Goal: Check status: Check status

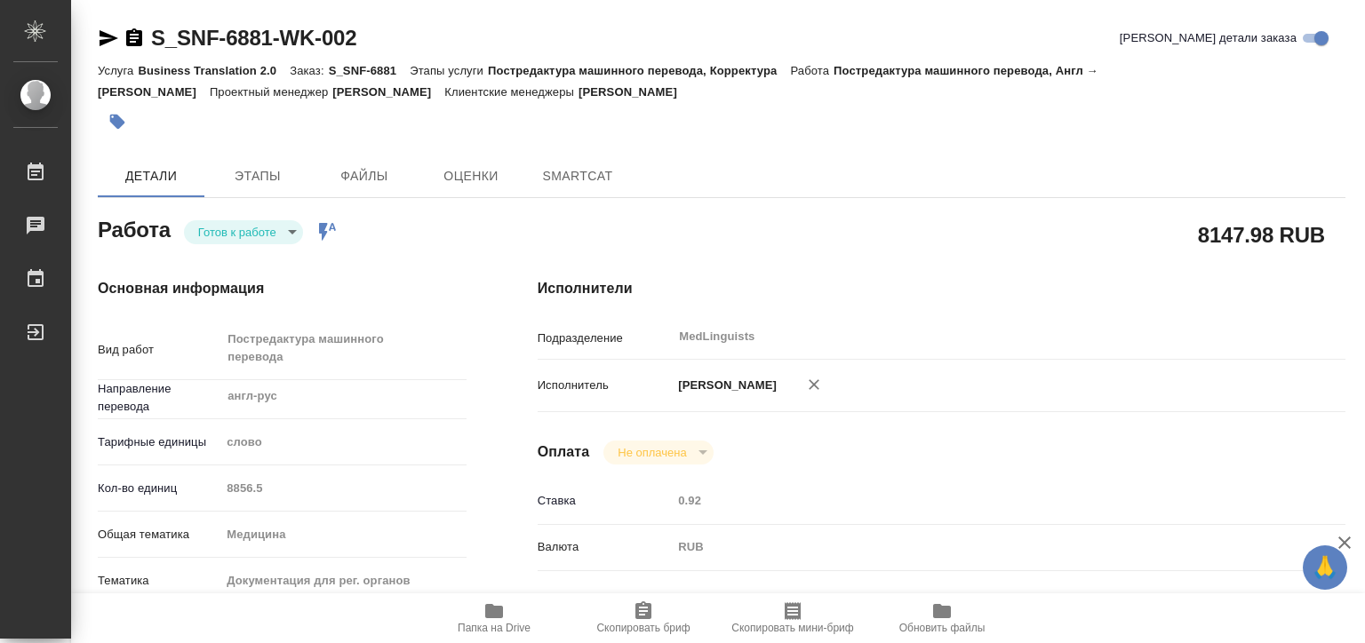
type textarea "x"
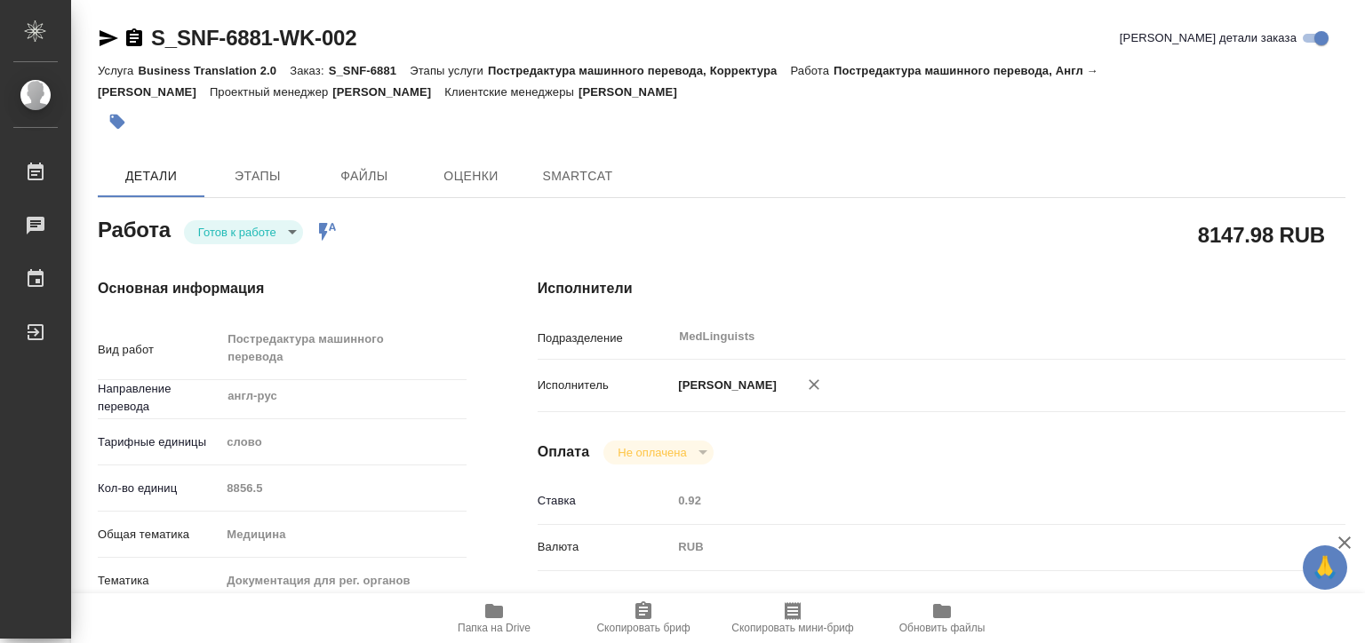
type textarea "x"
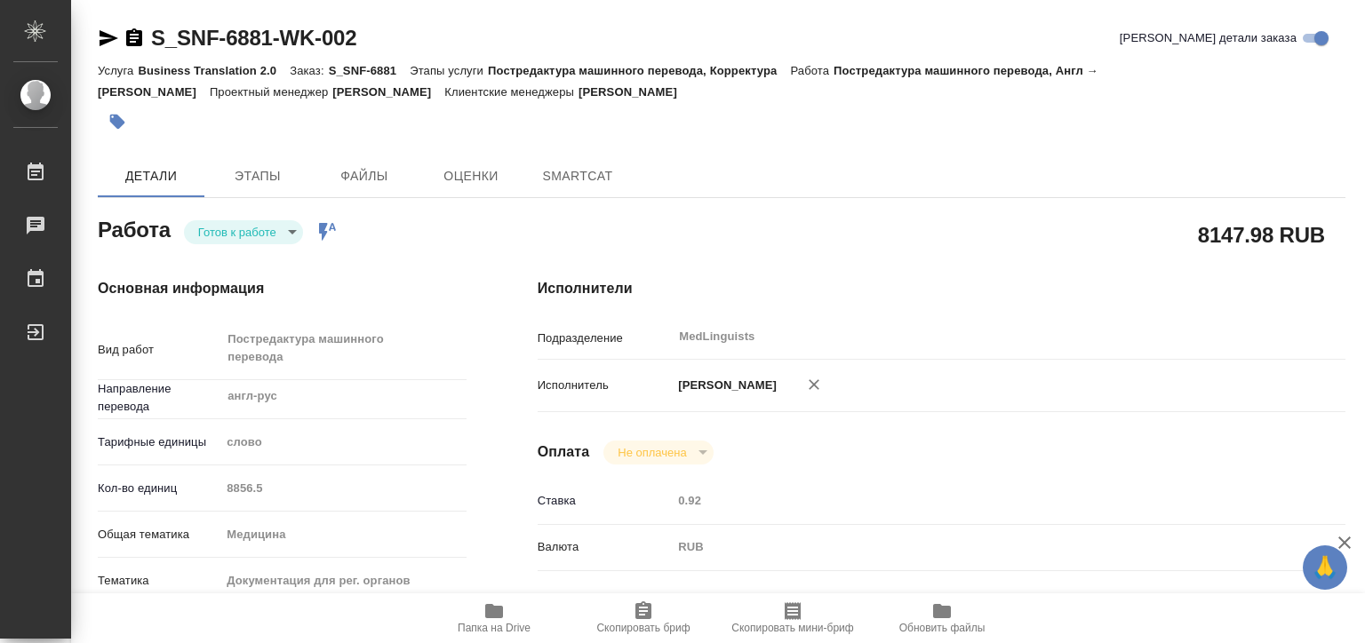
type textarea "x"
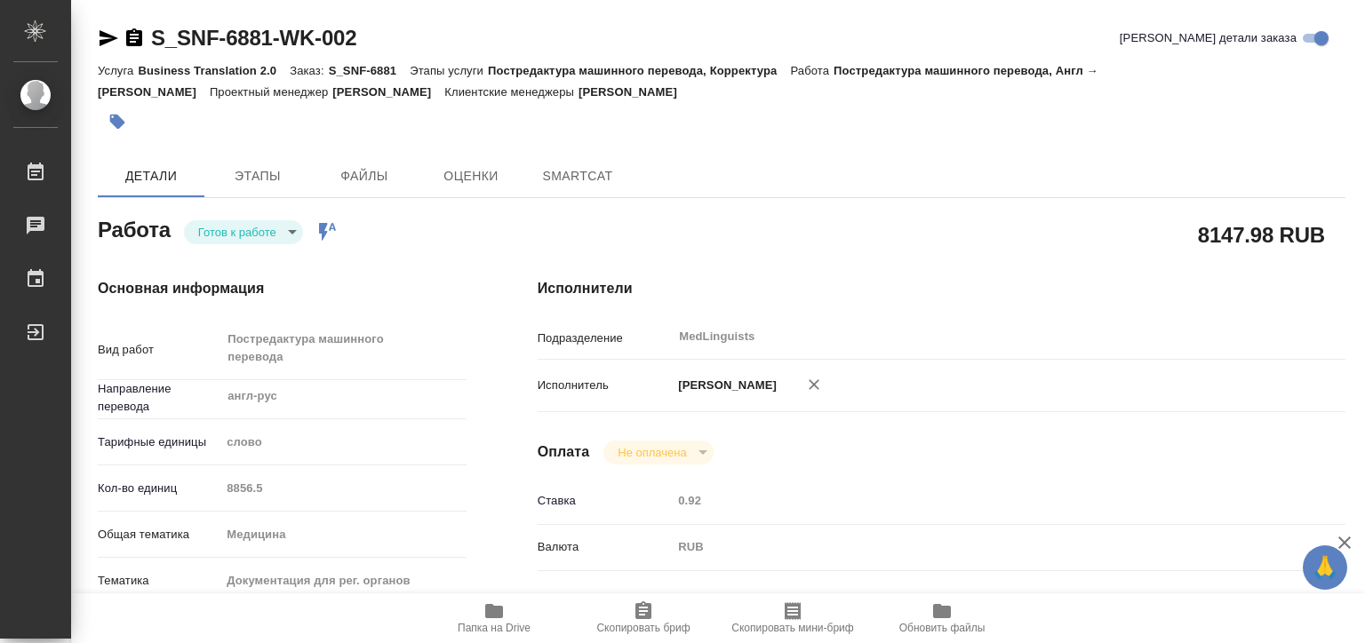
type textarea "x"
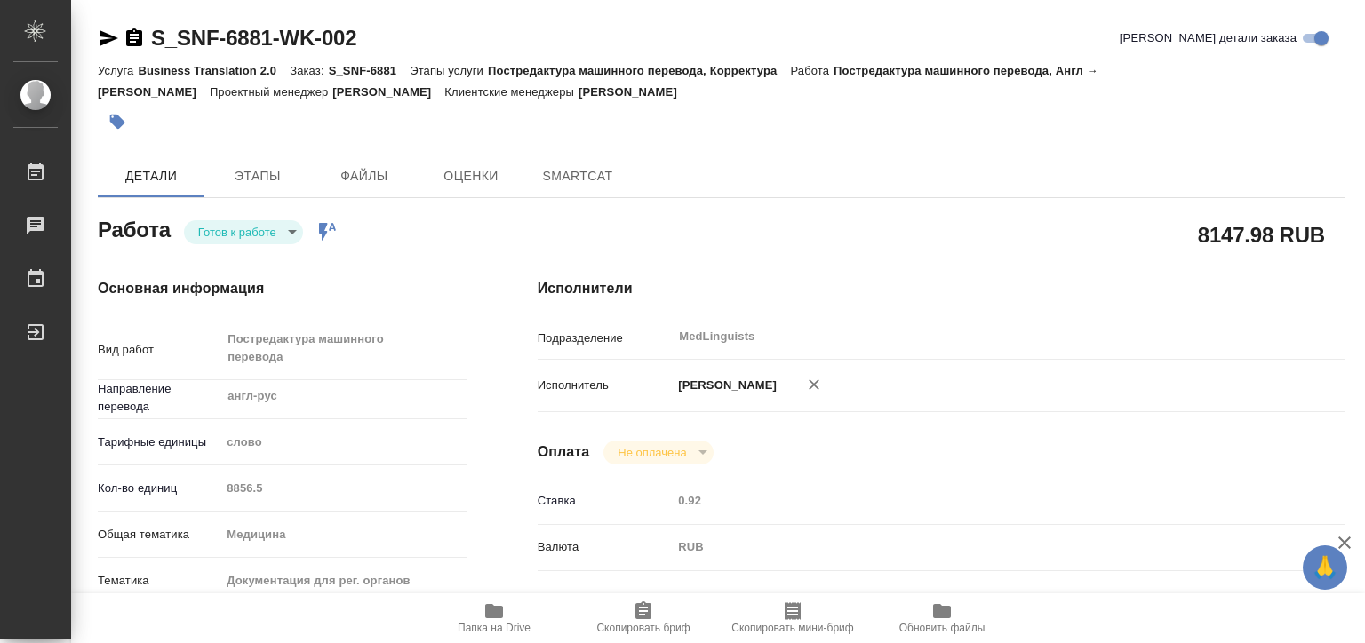
type textarea "x"
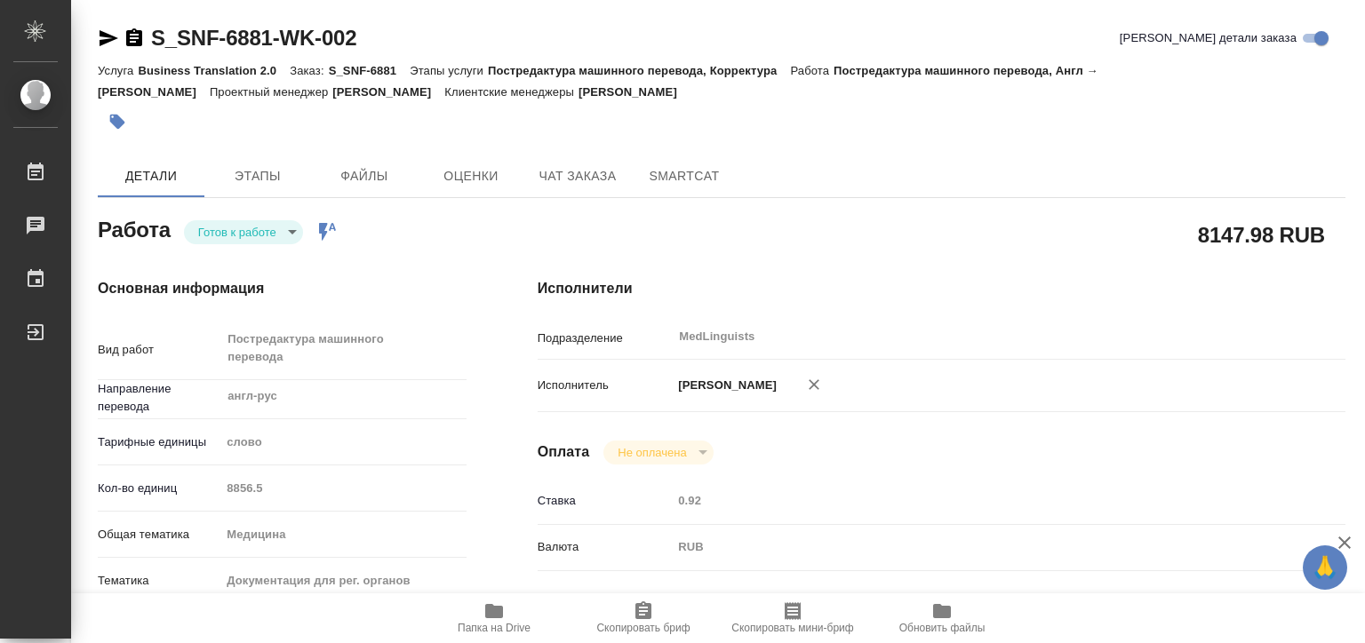
click at [266, 238] on body "🙏 .cls-1 fill:#fff; AWATERA [PERSON_NAME] Чаты График Выйти S_SNF-6881-WK-002 К…" at bounding box center [682, 321] width 1365 height 643
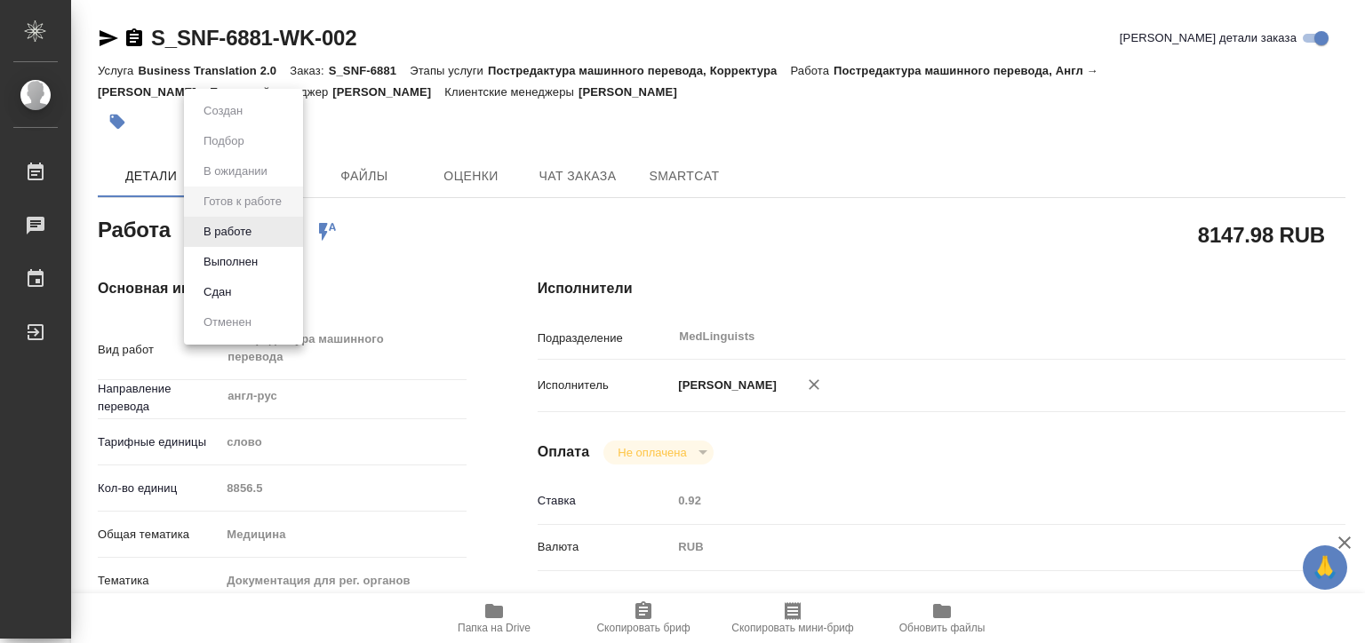
type textarea "x"
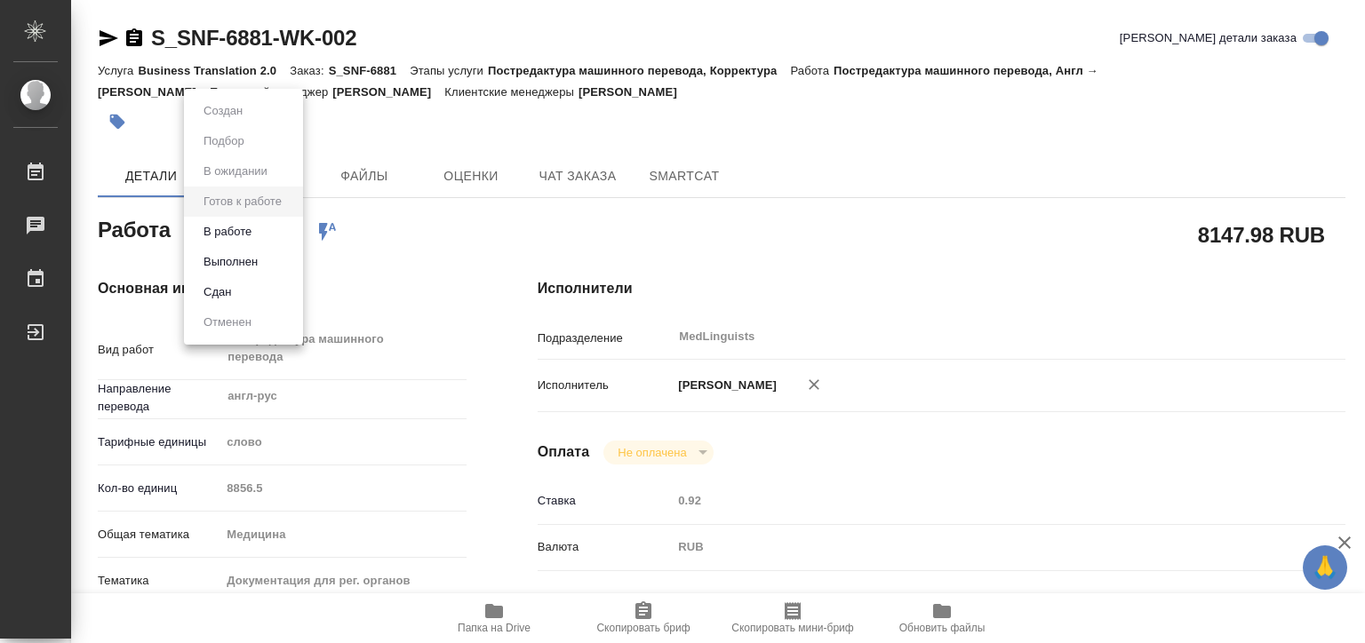
click at [262, 236] on li "В работе" at bounding box center [243, 232] width 119 height 30
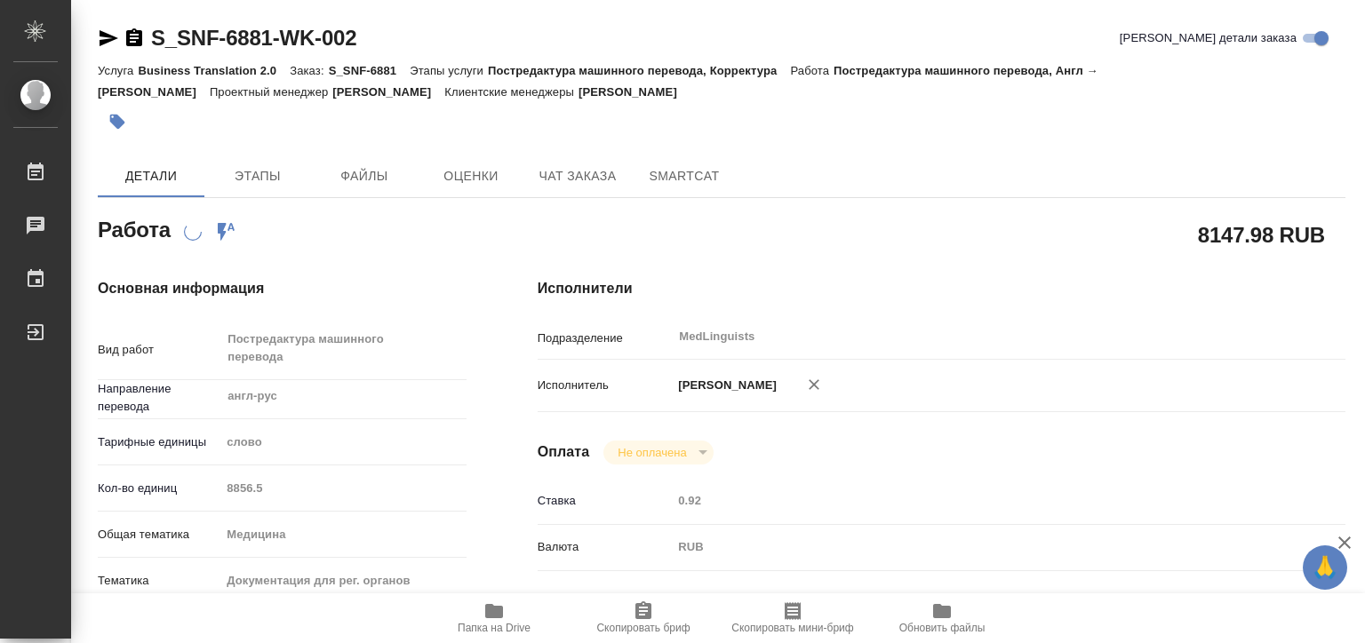
type textarea "x"
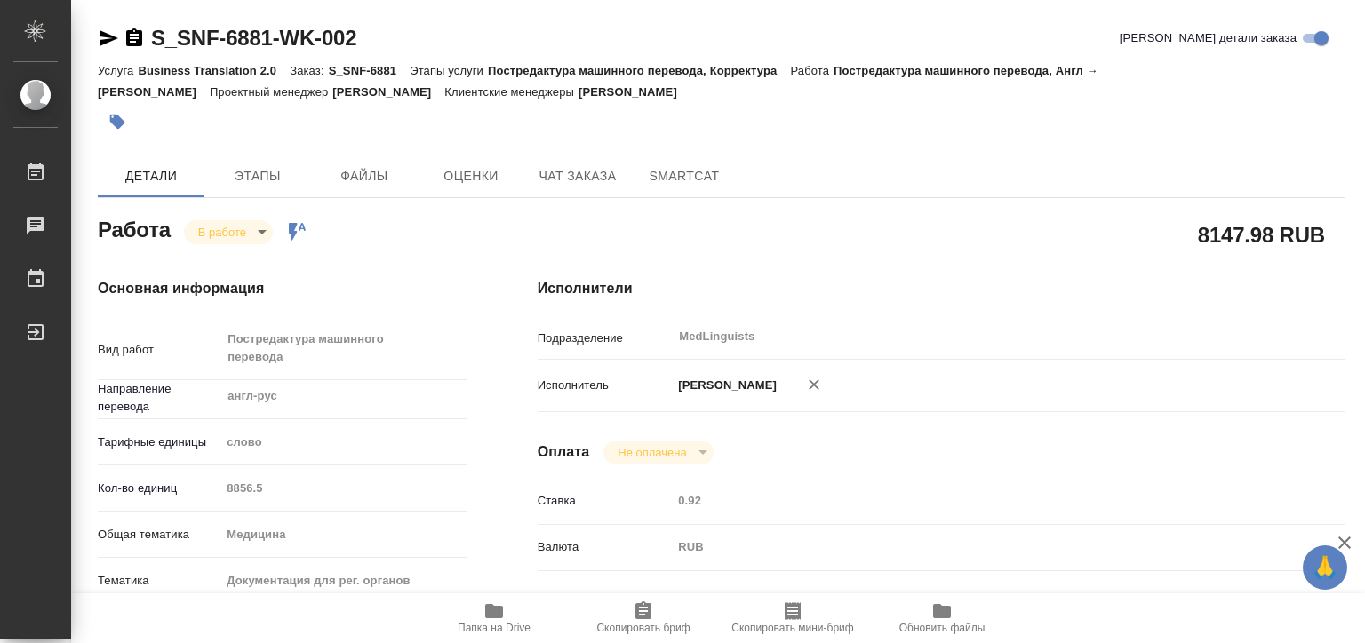
type textarea "x"
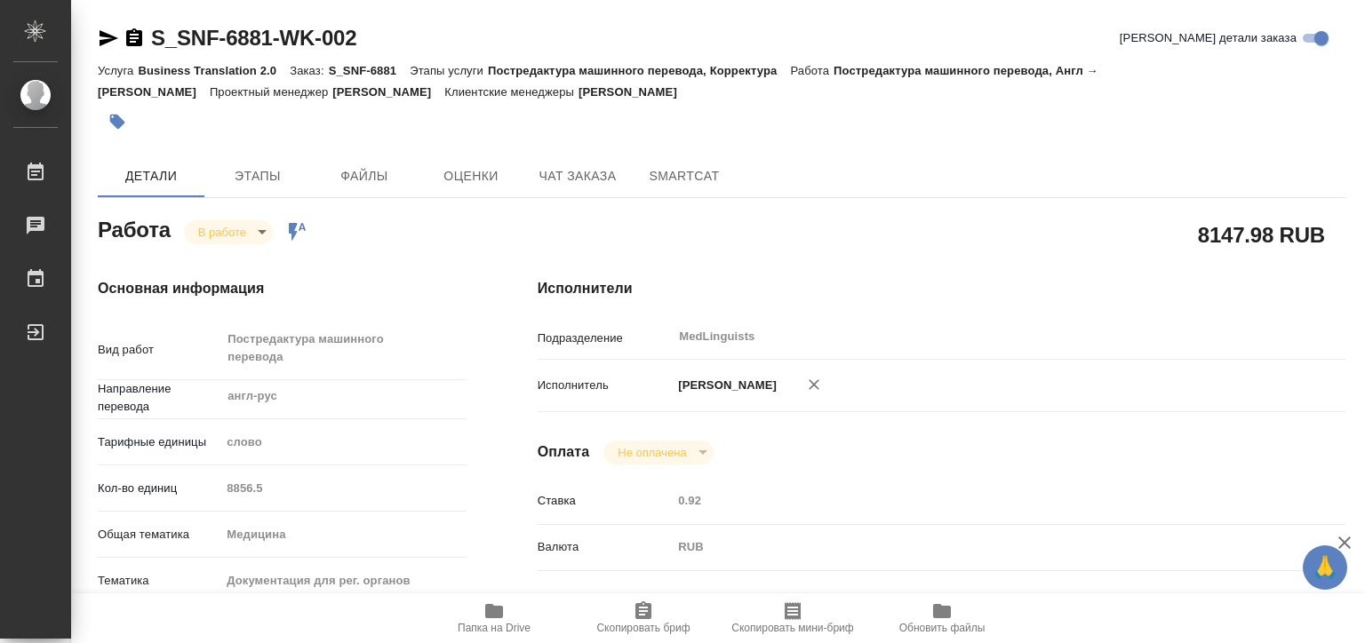
type textarea "x"
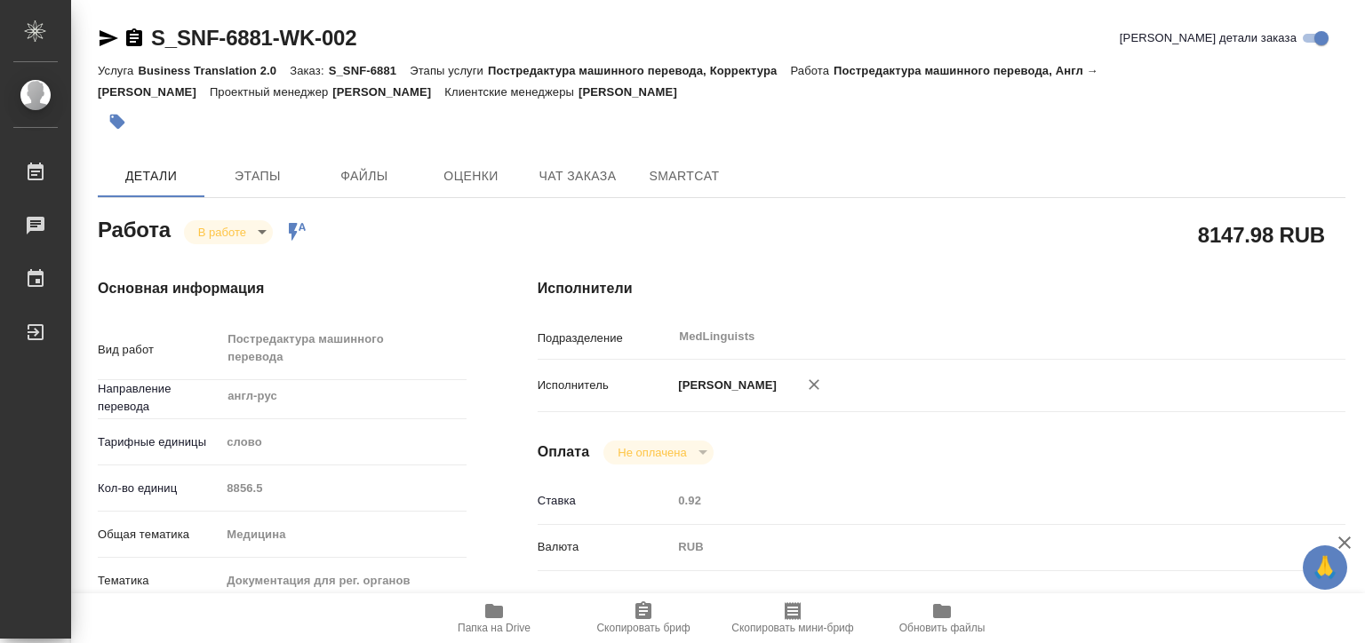
type textarea "x"
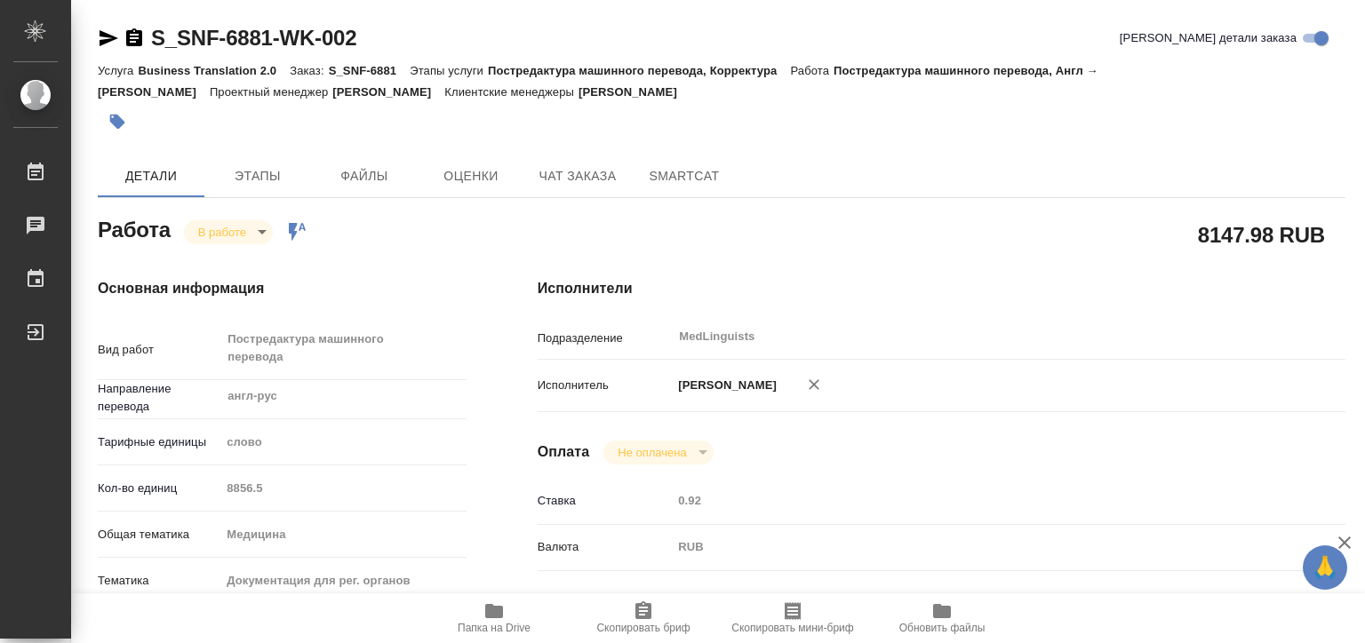
type textarea "x"
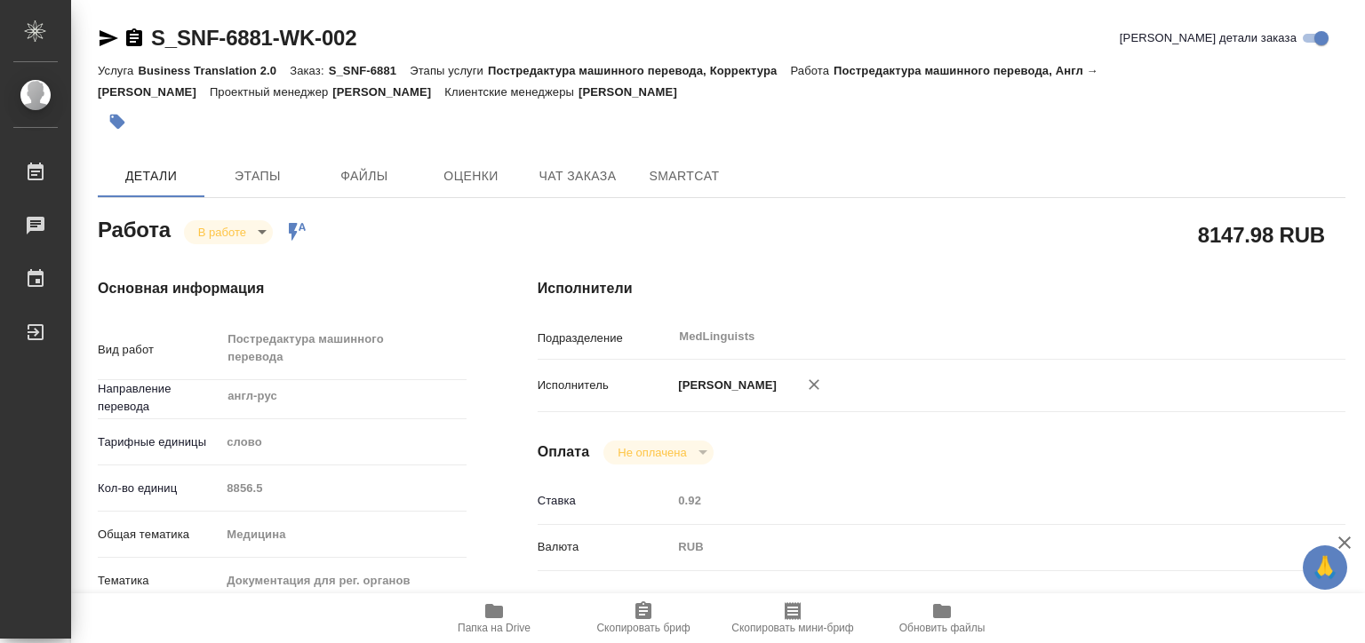
click at [490, 619] on icon "button" at bounding box center [494, 611] width 21 height 21
